Goal: Information Seeking & Learning: Find specific page/section

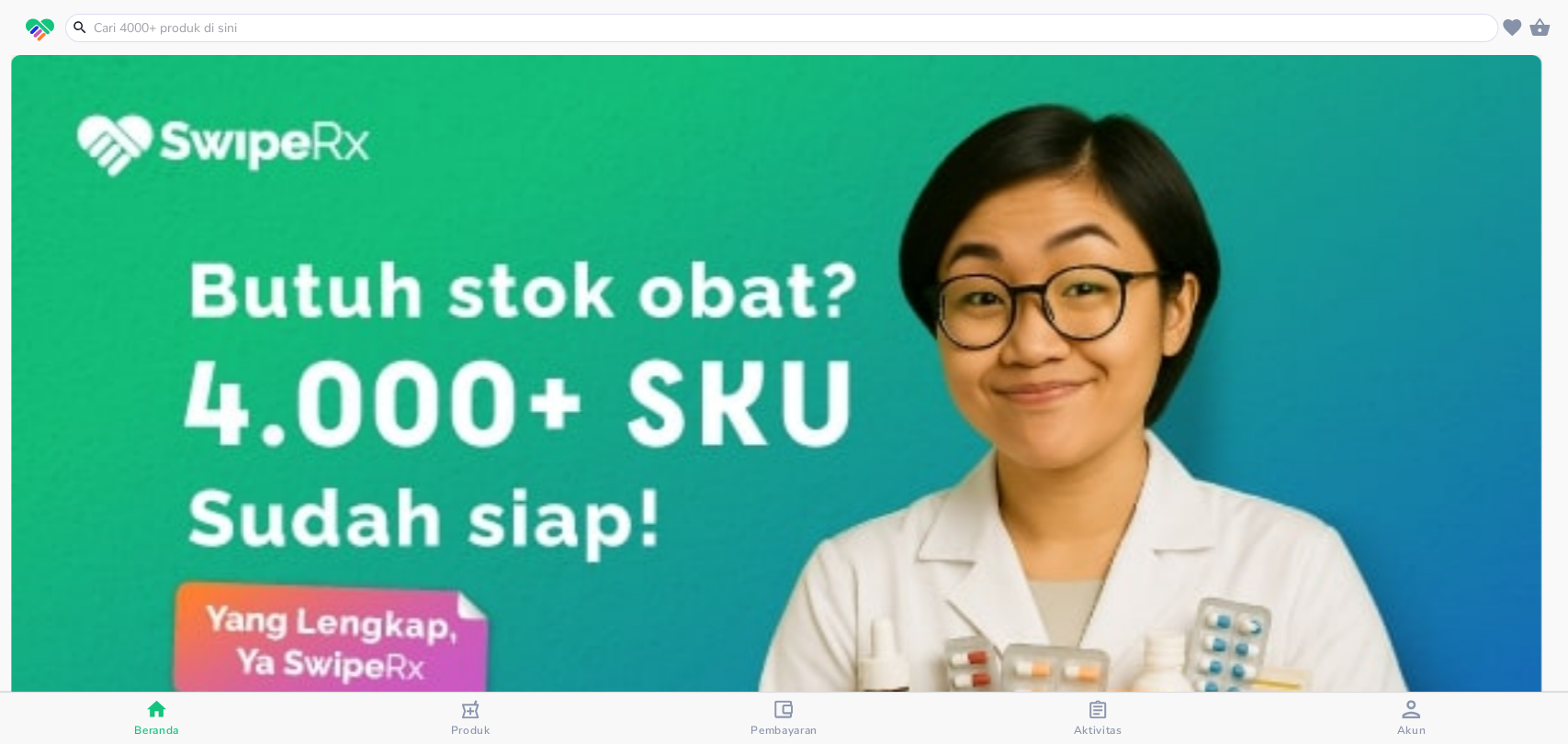
click at [219, 21] on input "text" at bounding box center [792, 28] width 1402 height 20
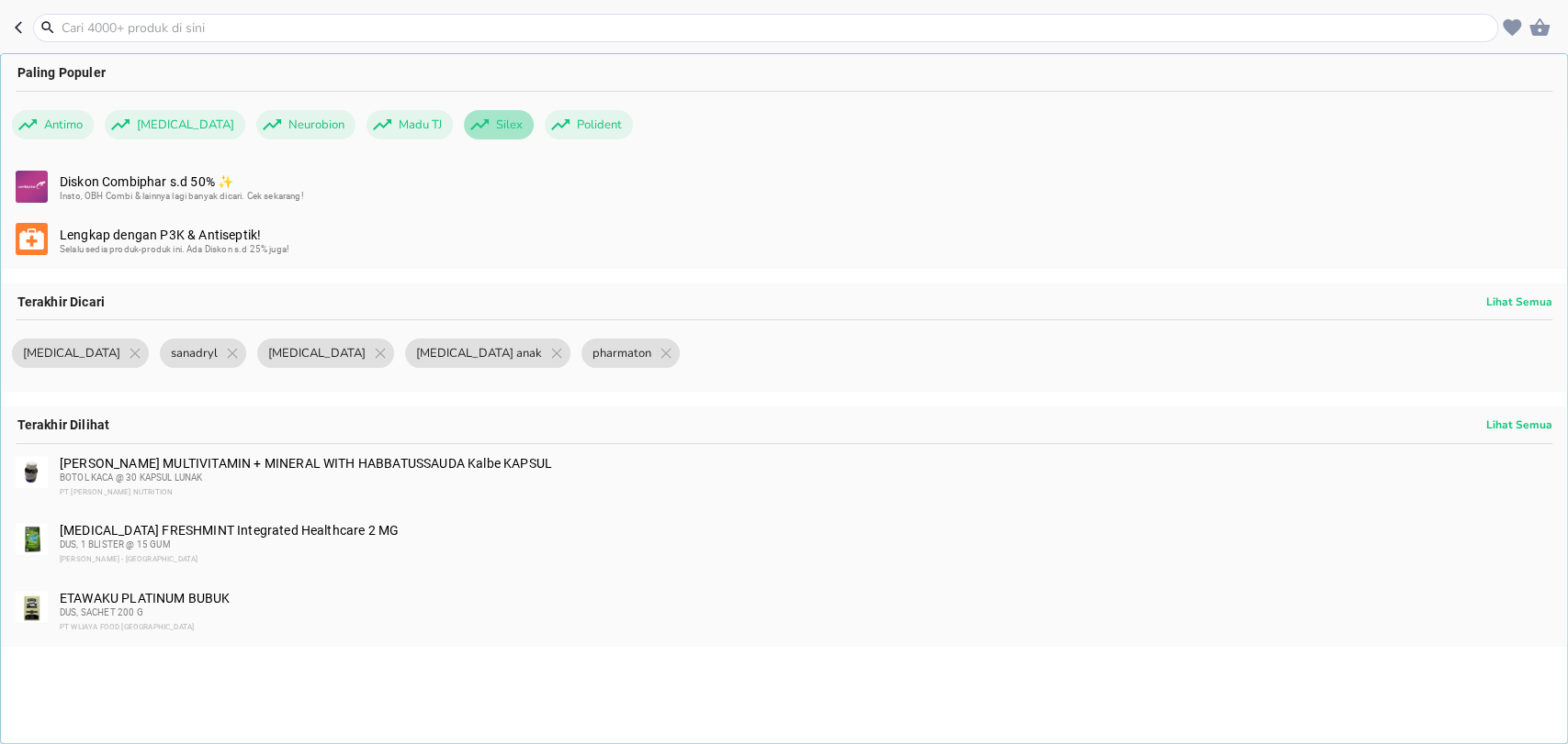
click at [485, 120] on span "Silex" at bounding box center [509, 125] width 49 height 29
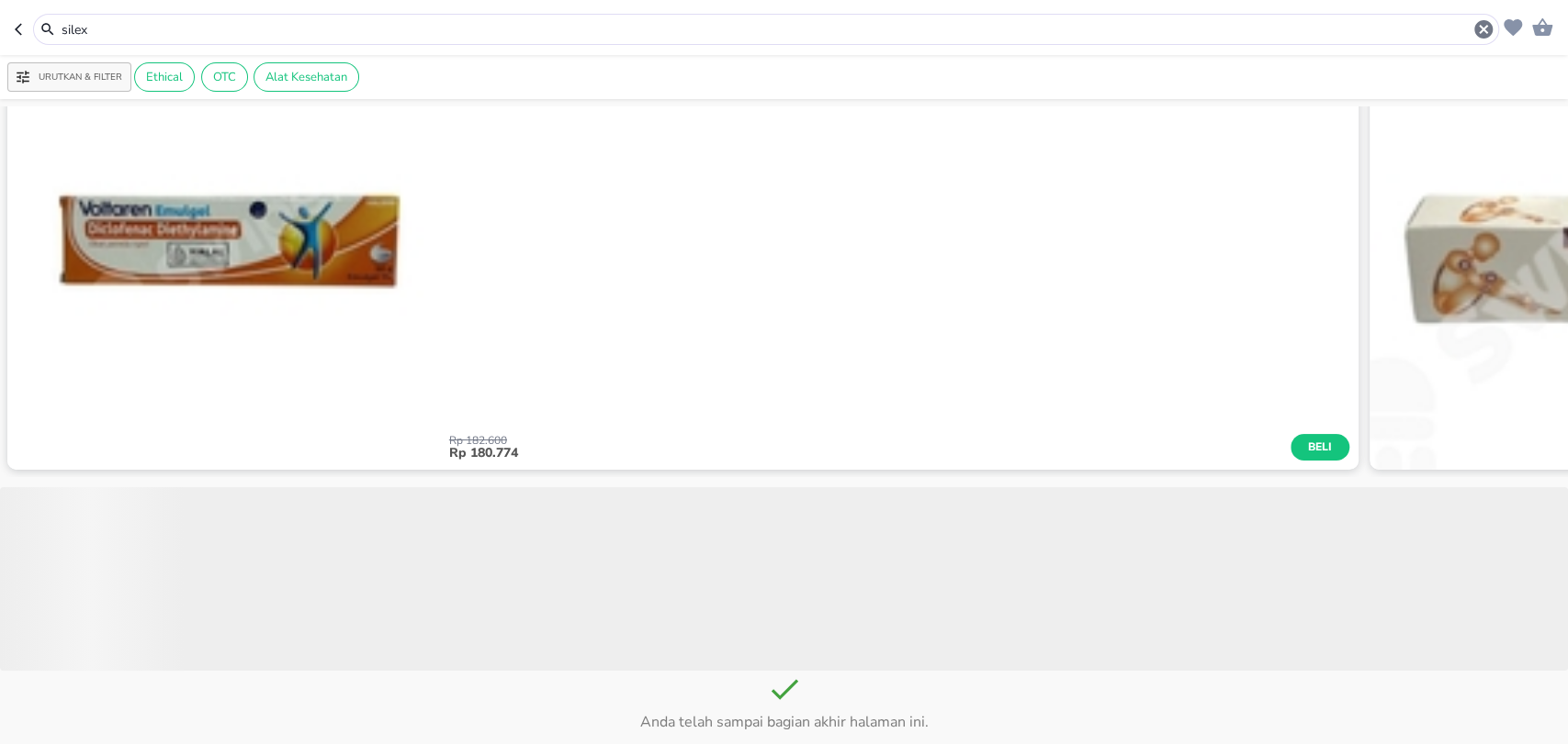
scroll to position [4409, 0]
